Goal: Task Accomplishment & Management: Manage account settings

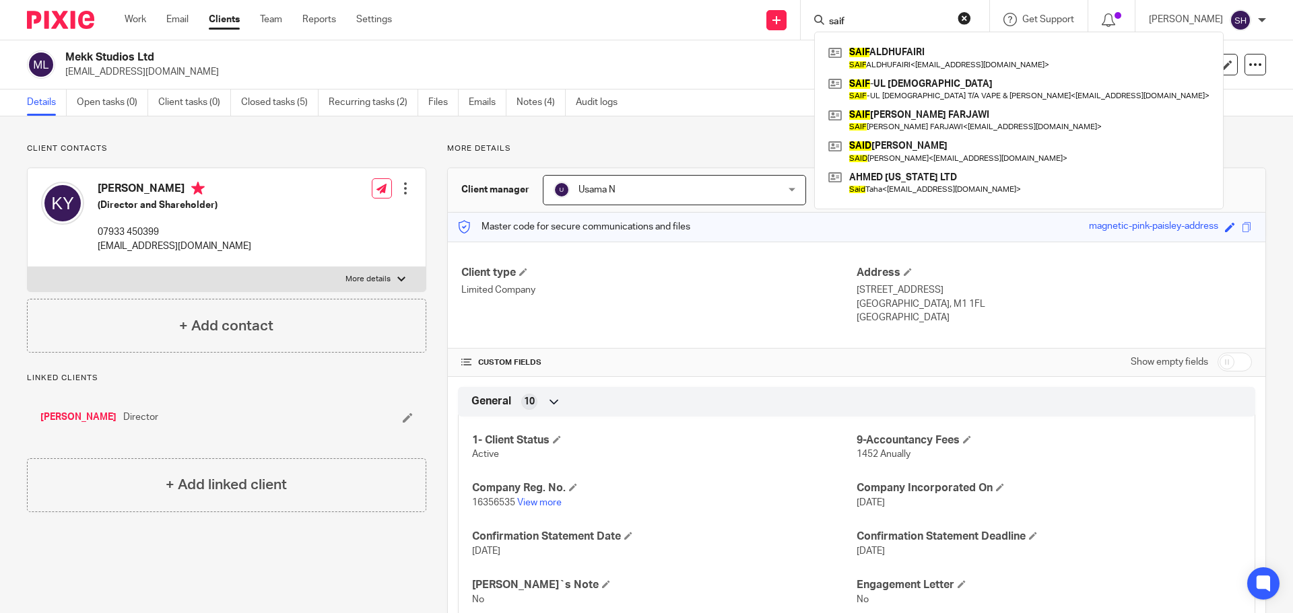
drag, startPoint x: 890, startPoint y: 22, endPoint x: 733, endPoint y: 19, distance: 156.9
click at [737, 22] on div "Send new email Create task Add client saif SAIF ALDHUFAIRI SAIF ALDHUFAIRI < fa…" at bounding box center [852, 20] width 881 height 40
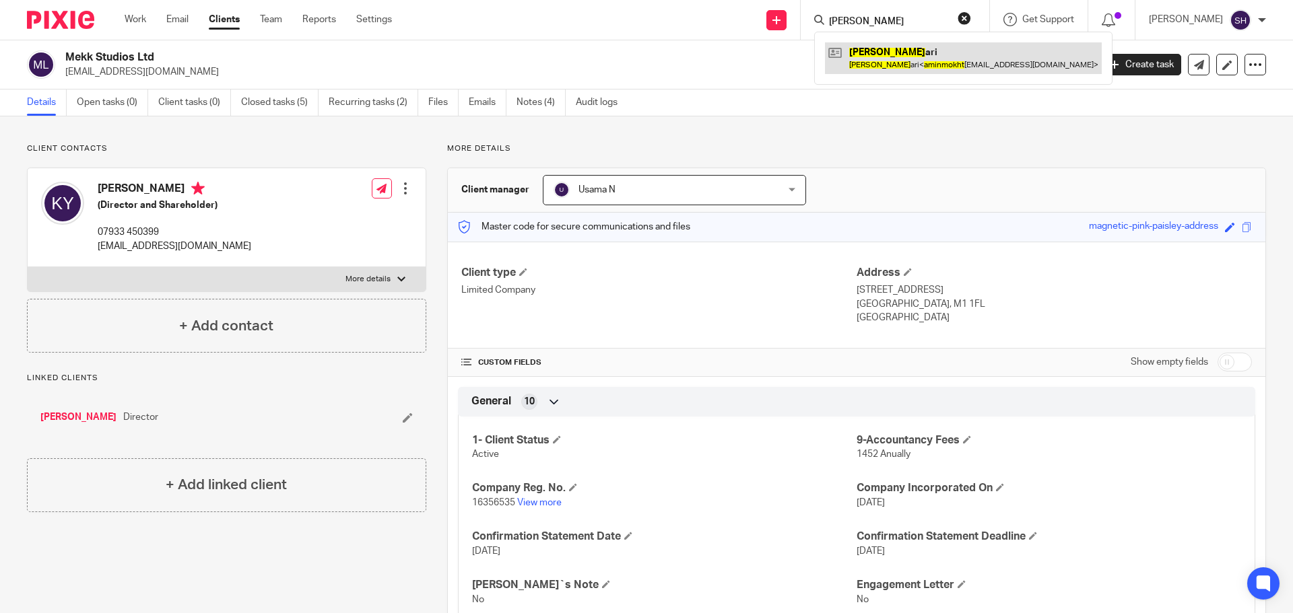
type input "amin mokht"
click at [900, 56] on link at bounding box center [963, 57] width 277 height 31
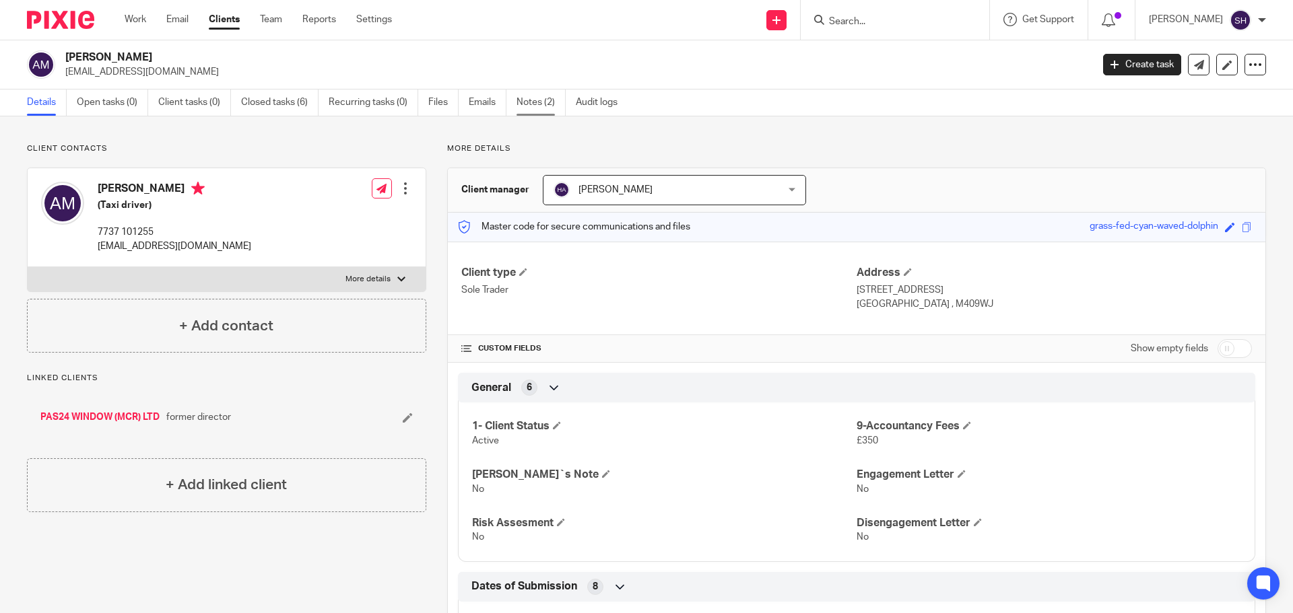
click at [536, 110] on link "Notes (2)" at bounding box center [540, 103] width 49 height 26
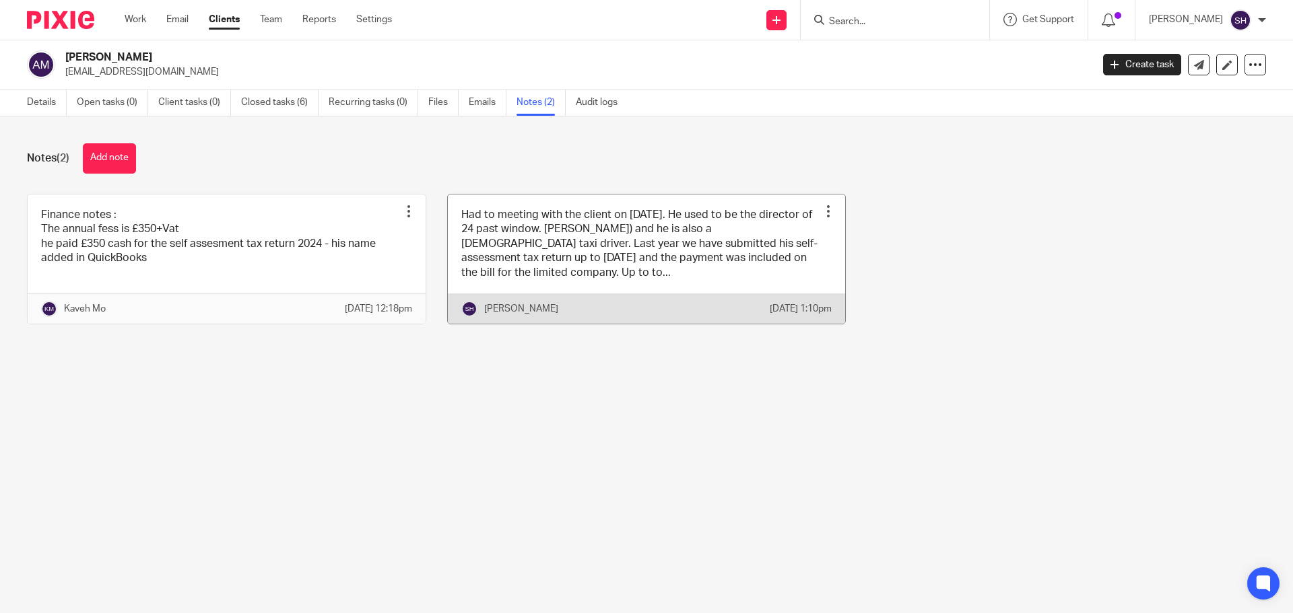
click at [595, 277] on link at bounding box center [647, 259] width 398 height 129
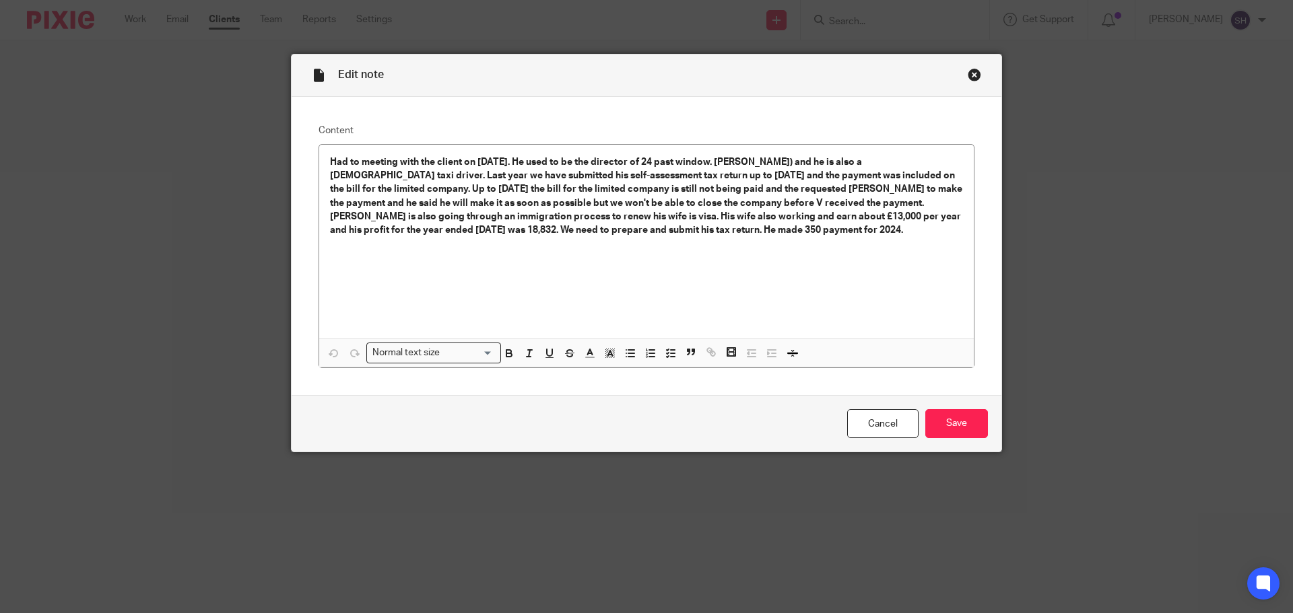
click at [970, 76] on div "Close this dialog window" at bounding box center [974, 74] width 13 height 13
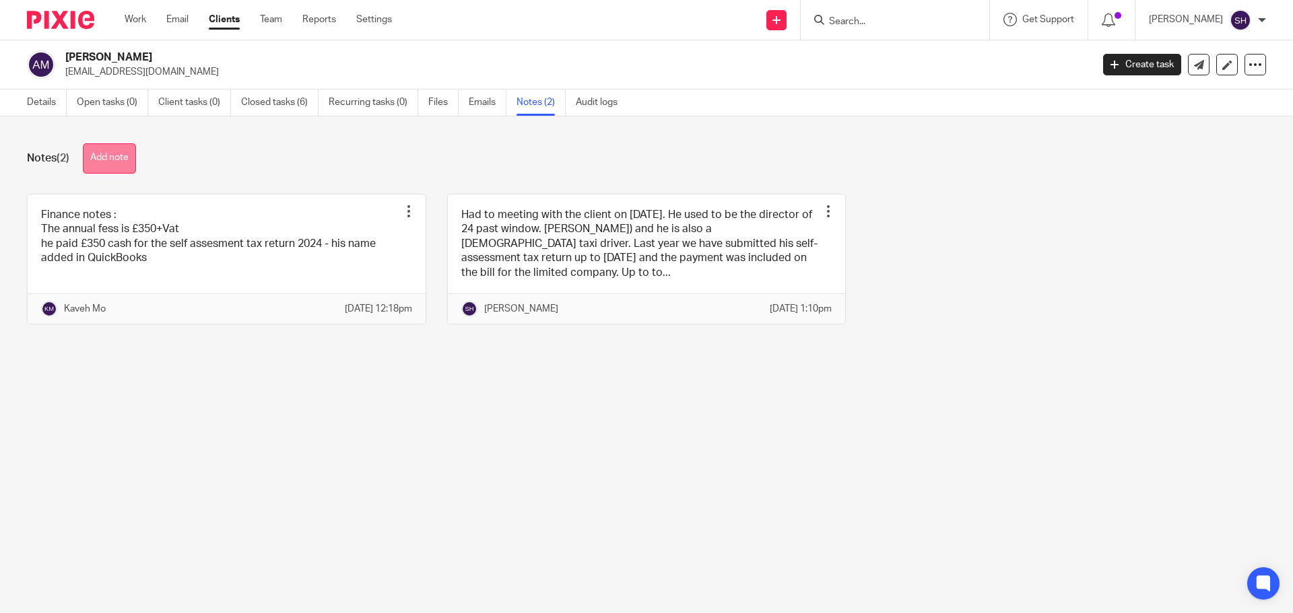
click at [125, 163] on button "Add note" at bounding box center [109, 158] width 53 height 30
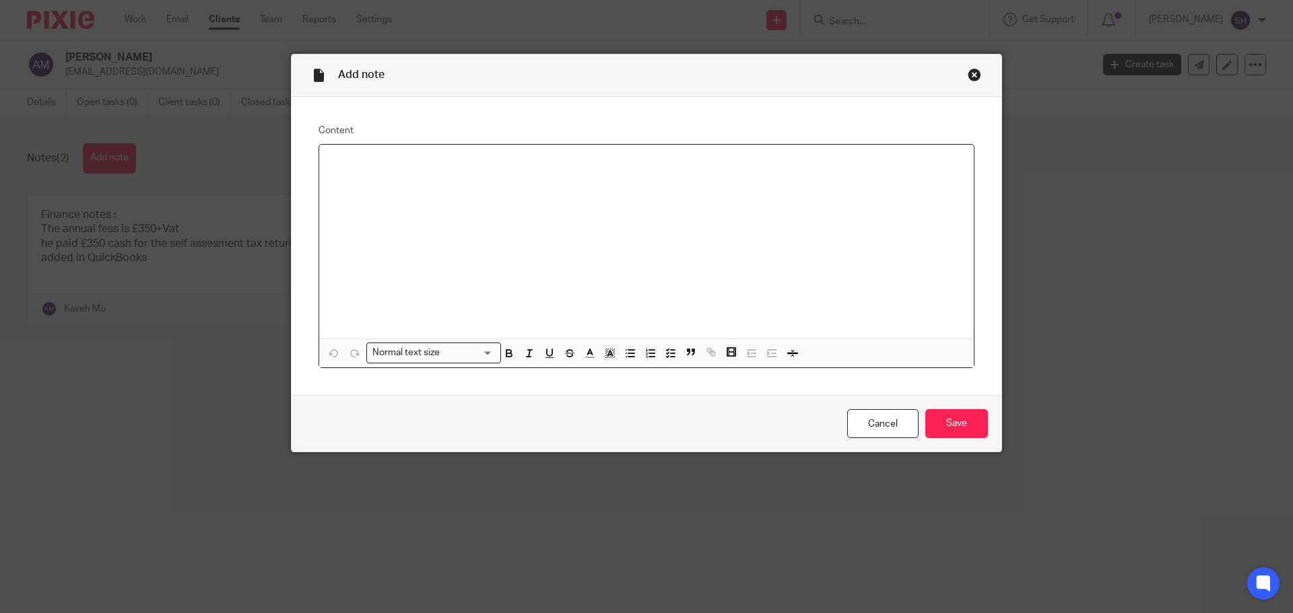
click at [382, 188] on div at bounding box center [646, 242] width 654 height 194
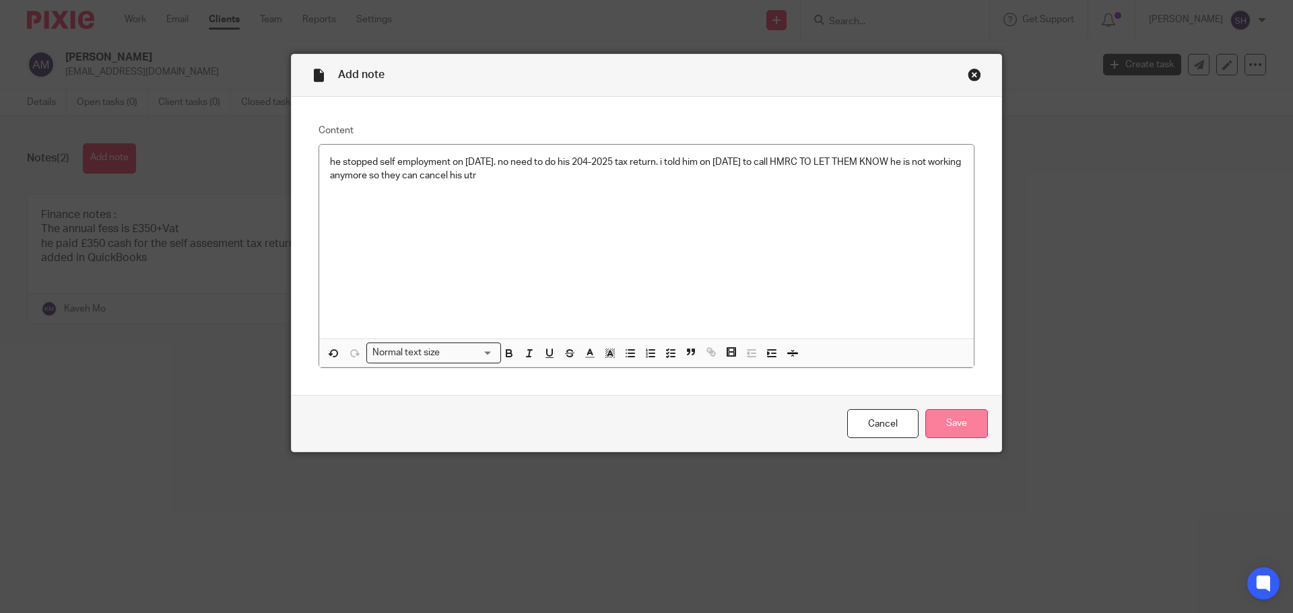
click at [949, 426] on input "Save" at bounding box center [956, 423] width 63 height 29
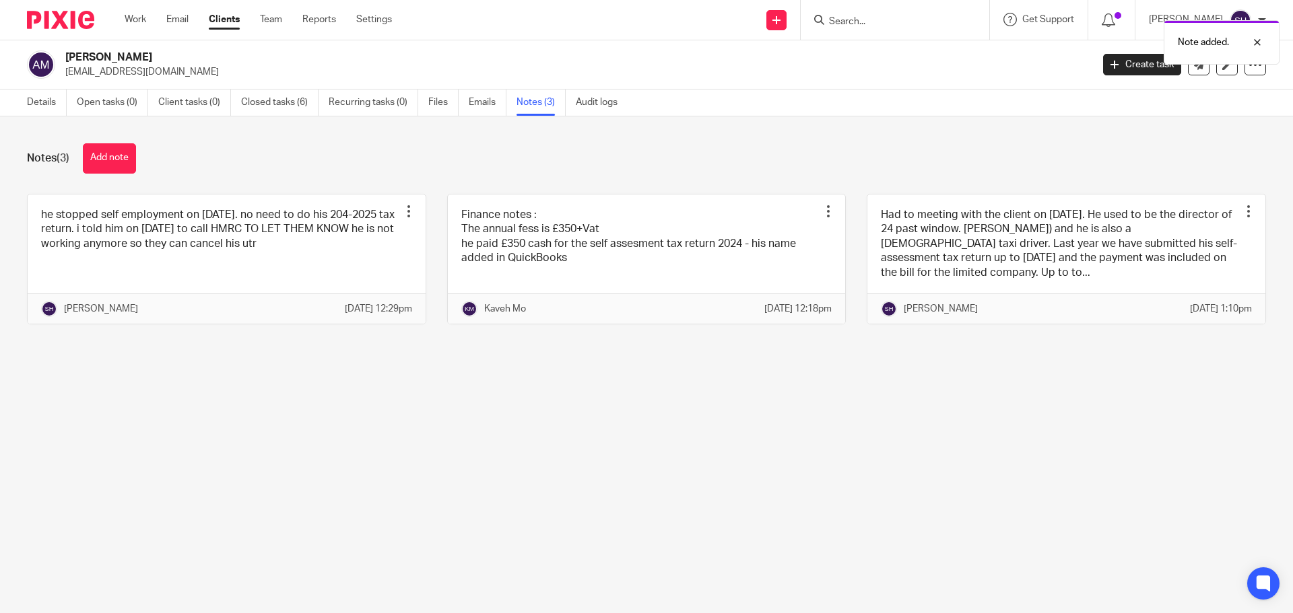
drag, startPoint x: 94, startPoint y: 58, endPoint x: 123, endPoint y: 59, distance: 29.6
click at [123, 59] on div "[PERSON_NAME] [EMAIL_ADDRESS][DOMAIN_NAME]" at bounding box center [555, 64] width 1056 height 28
copy h2 "Amin Mokh"
click at [32, 106] on link "Details" at bounding box center [47, 103] width 40 height 26
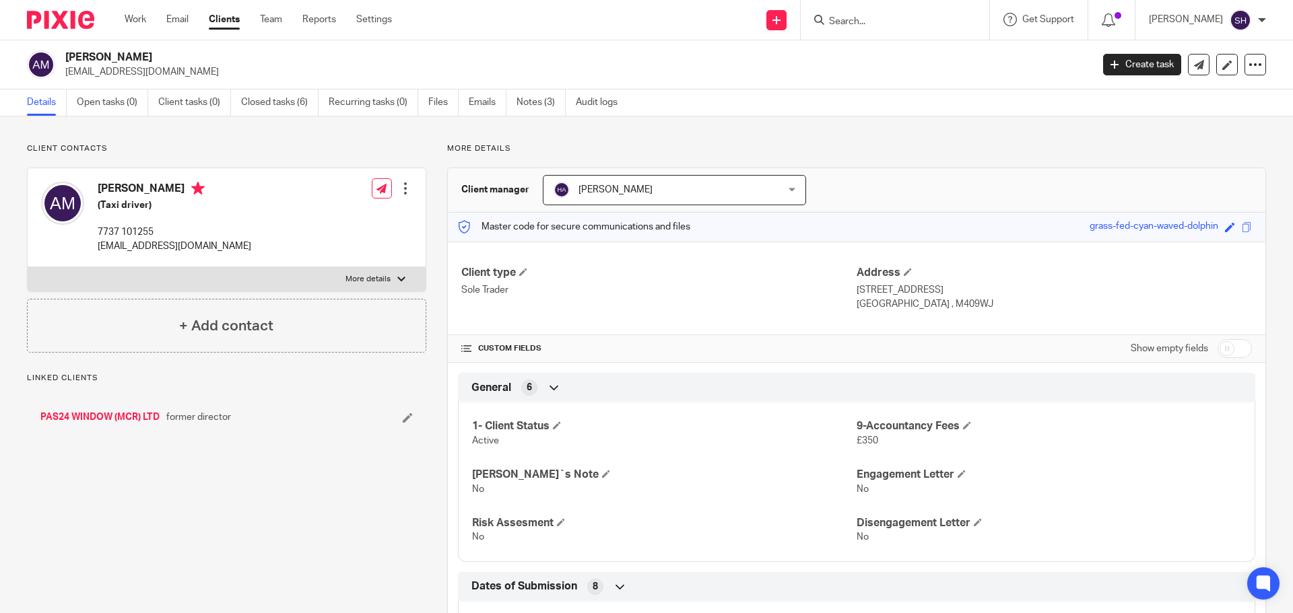
click at [376, 278] on p "More details" at bounding box center [367, 279] width 45 height 11
click at [28, 267] on input "More details" at bounding box center [27, 267] width 1 height 1
checkbox input "true"
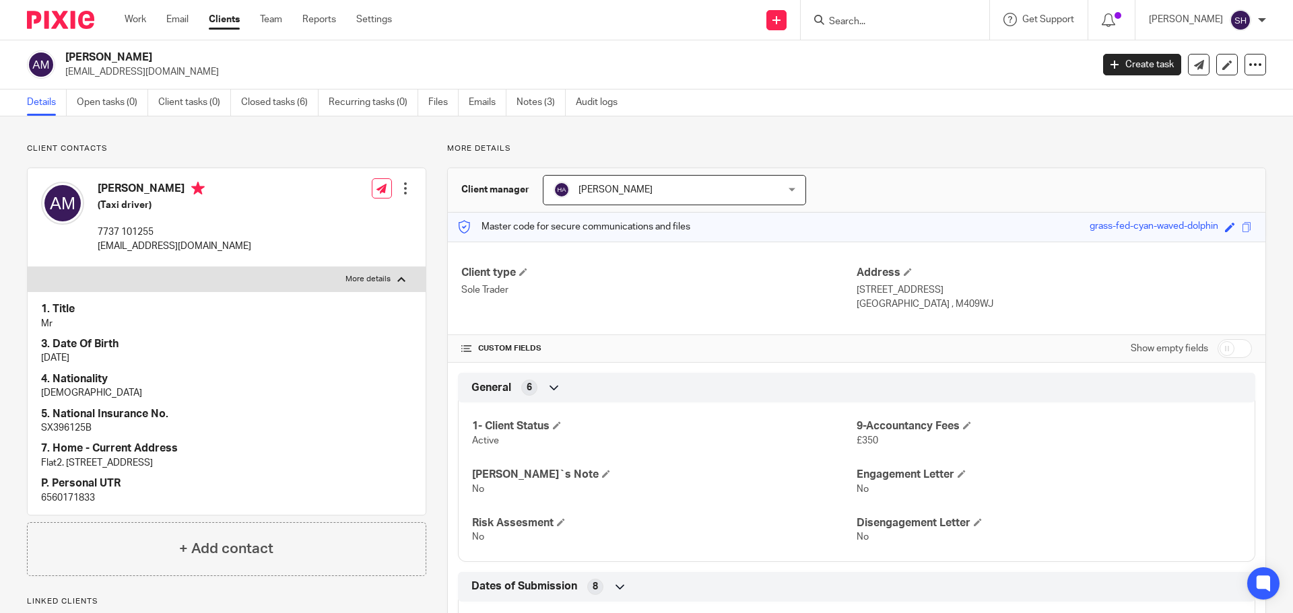
click at [62, 499] on p "6560171833" at bounding box center [226, 498] width 371 height 13
copy p "6560171833"
